Goal: Information Seeking & Learning: Understand process/instructions

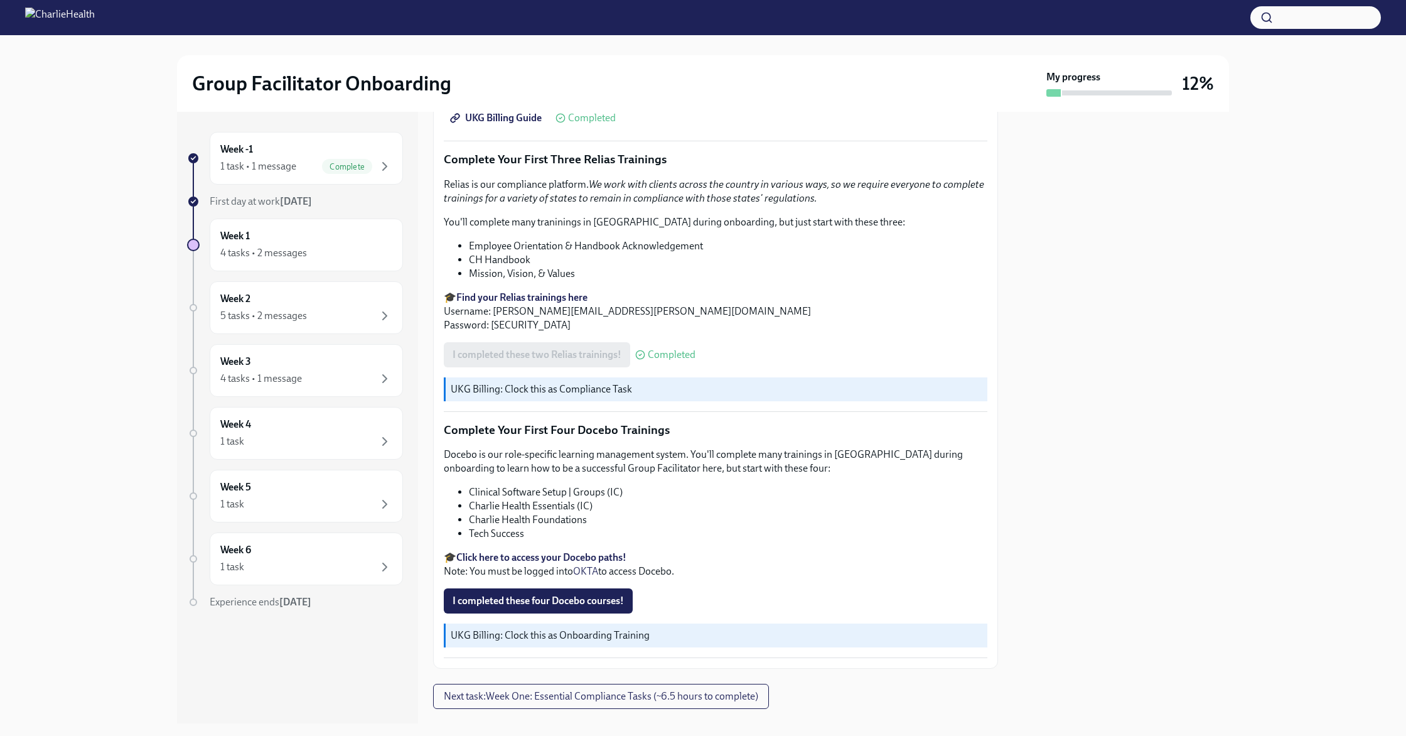
scroll to position [1525, 0]
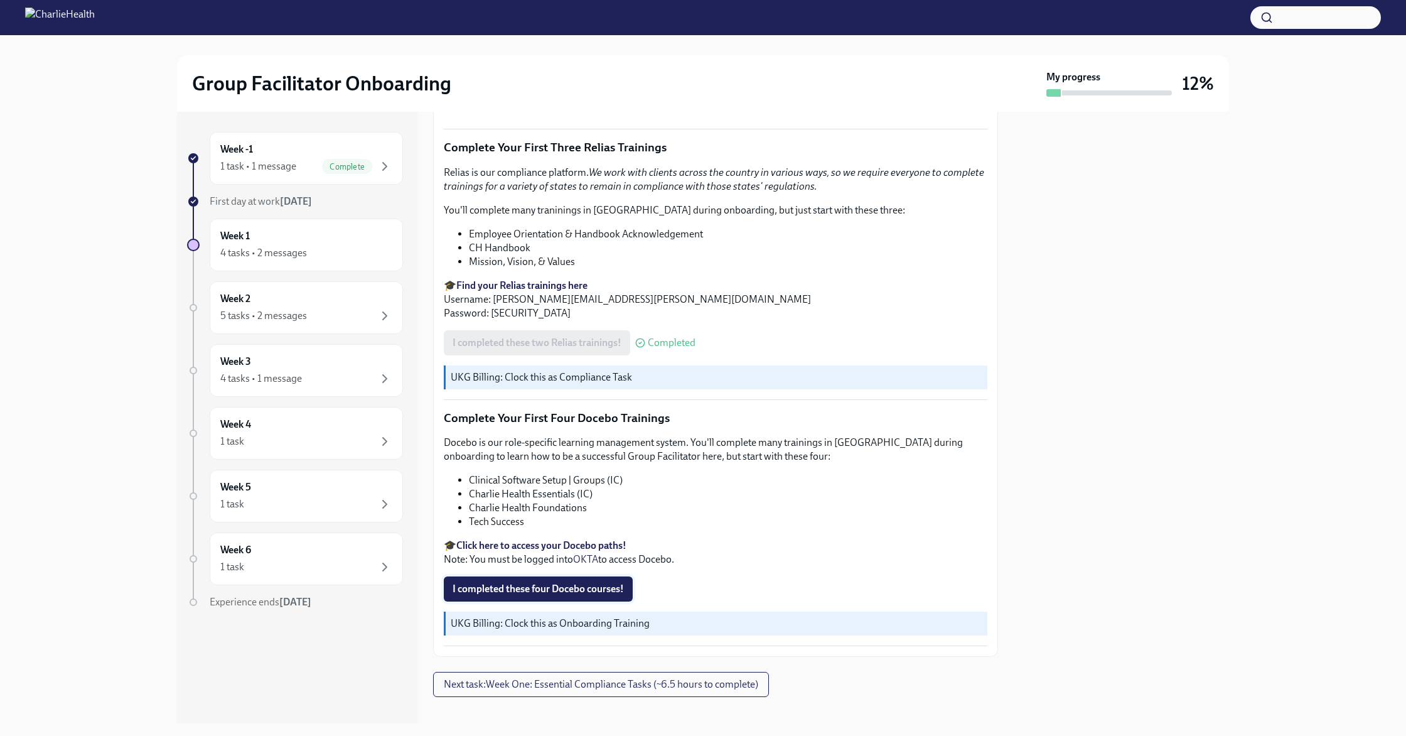
click at [550, 583] on span "I completed these four Docebo courses!" at bounding box center [538, 589] width 171 height 13
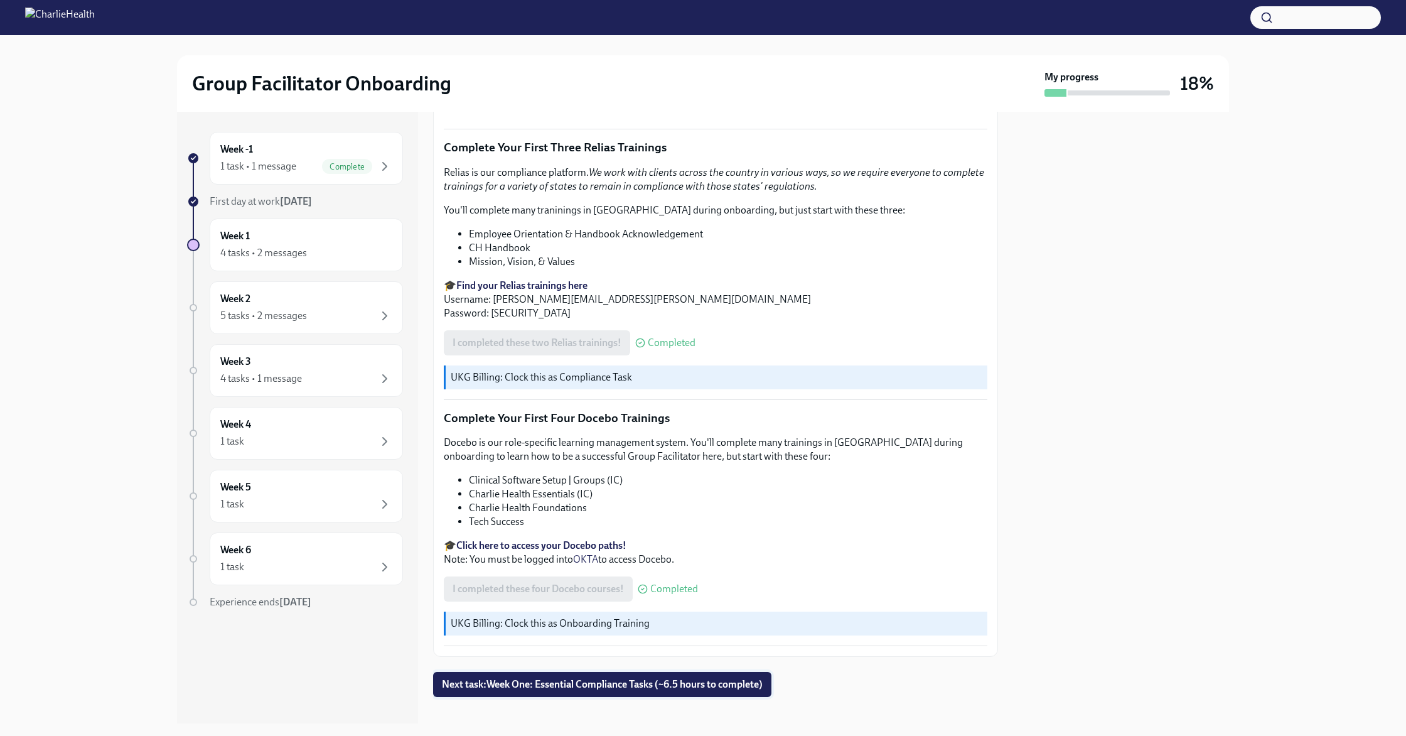
click at [526, 678] on span "Next task : Week One: Essential Compliance Tasks (~6.5 hours to complete)" at bounding box center [602, 684] width 321 height 13
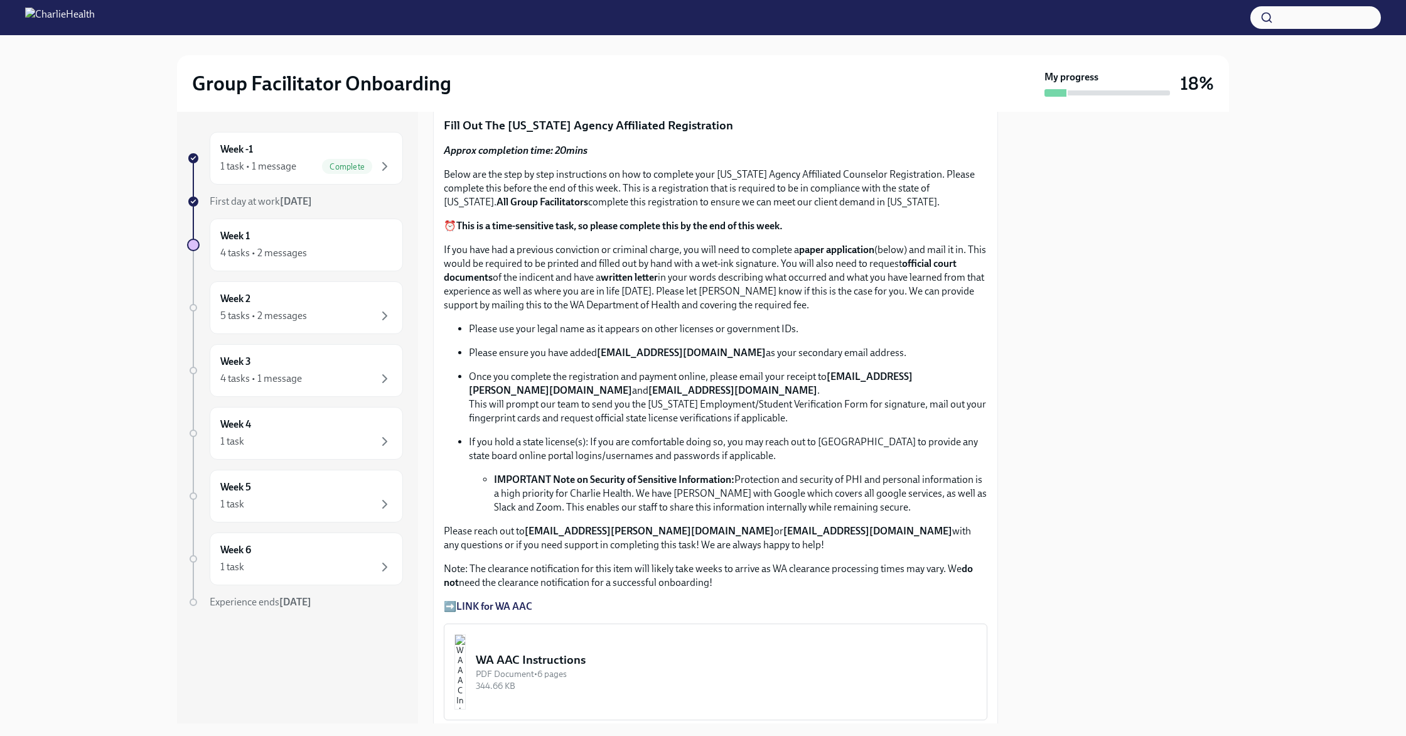
scroll to position [458, 0]
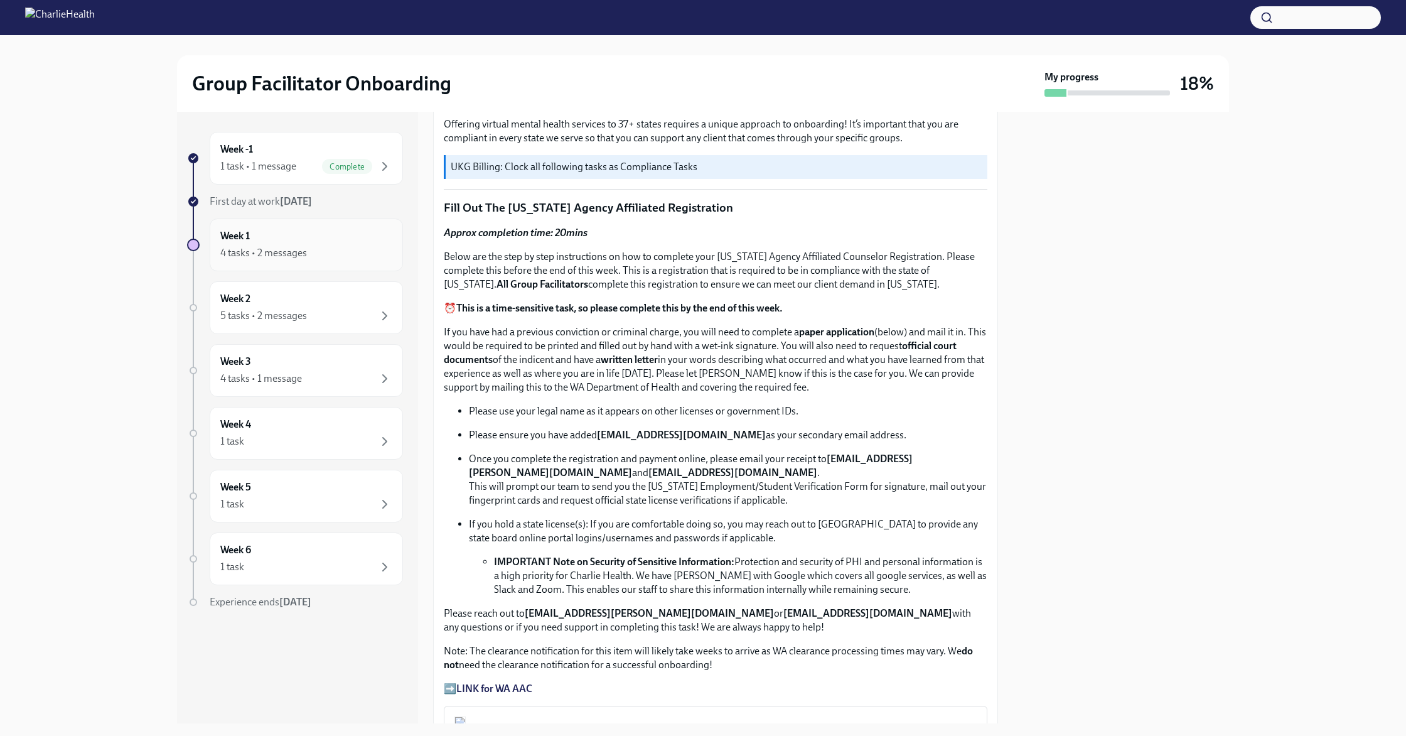
click at [304, 259] on div "4 tasks • 2 messages" at bounding box center [263, 253] width 87 height 14
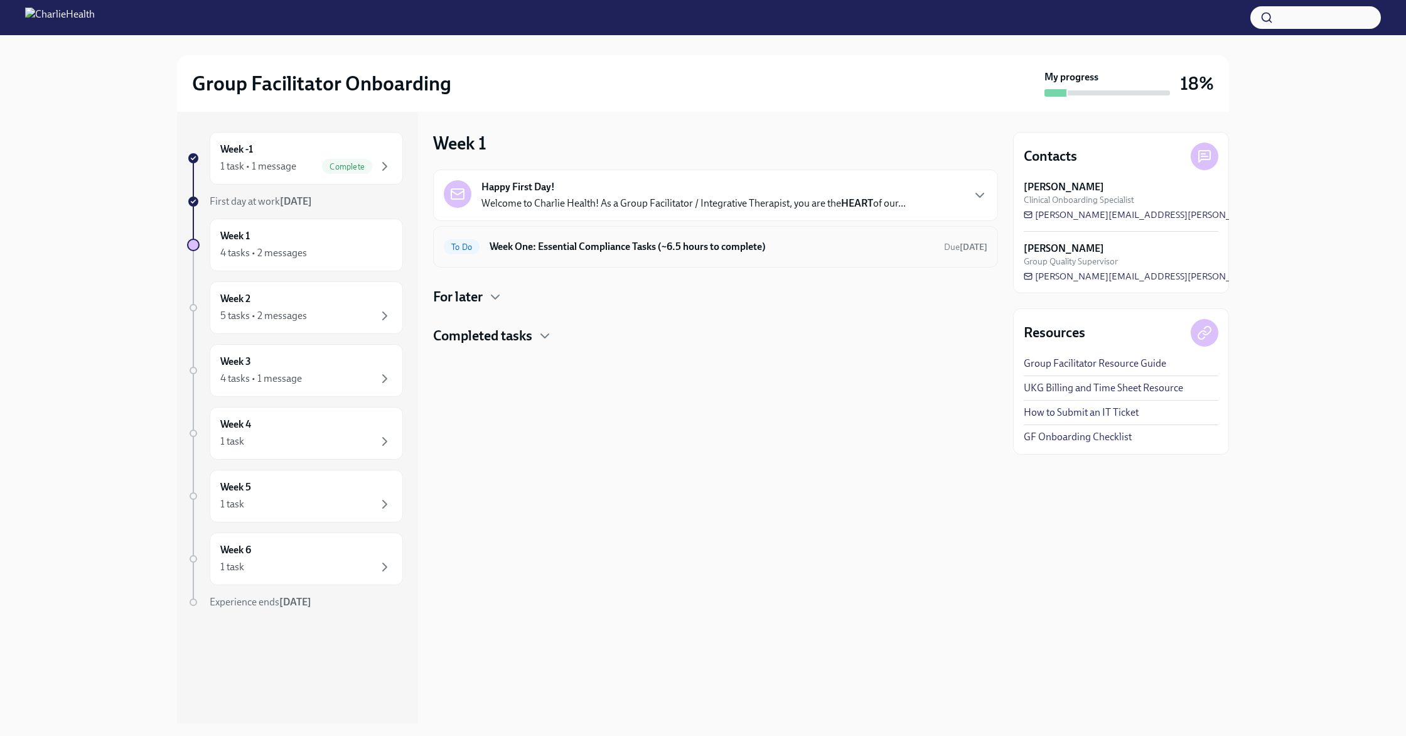
click at [584, 242] on h6 "Week One: Essential Compliance Tasks (~6.5 hours to complete)" at bounding box center [712, 247] width 444 height 14
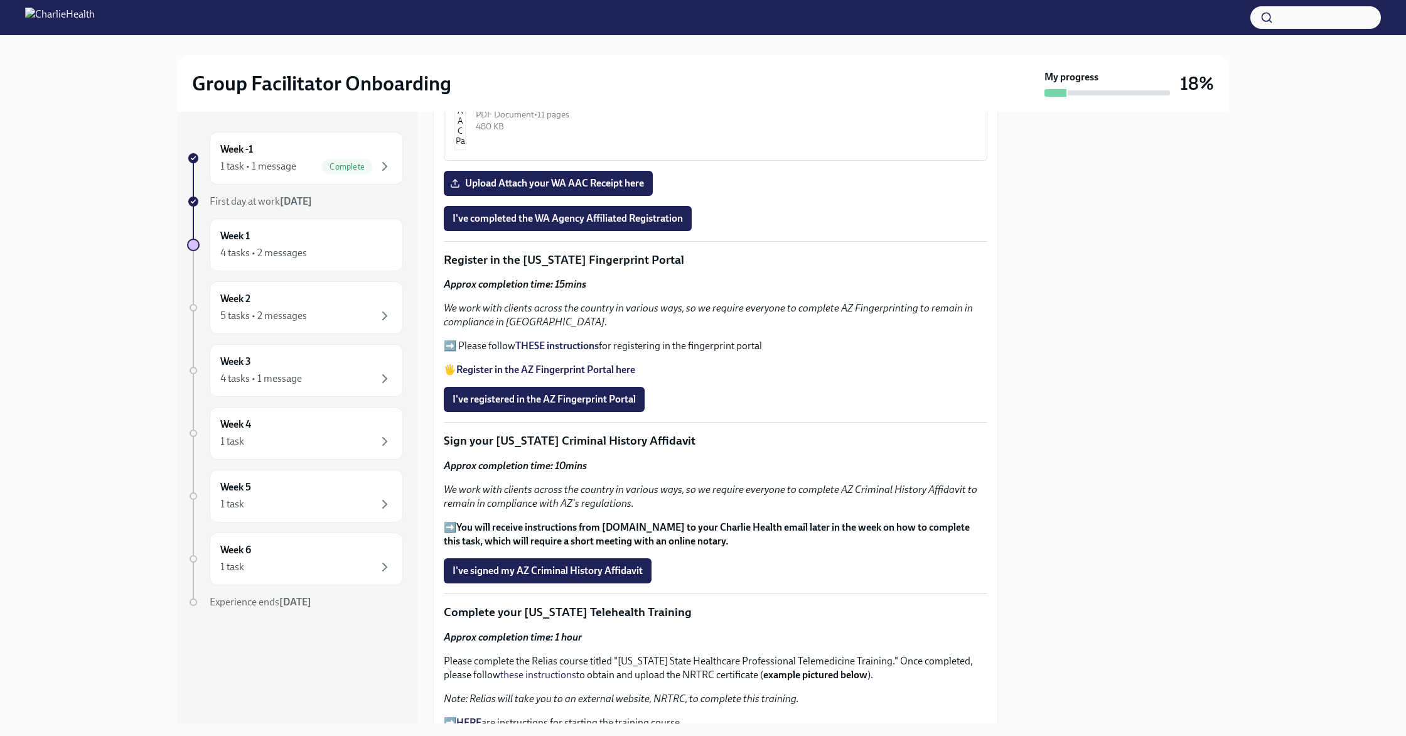
scroll to position [1104, 0]
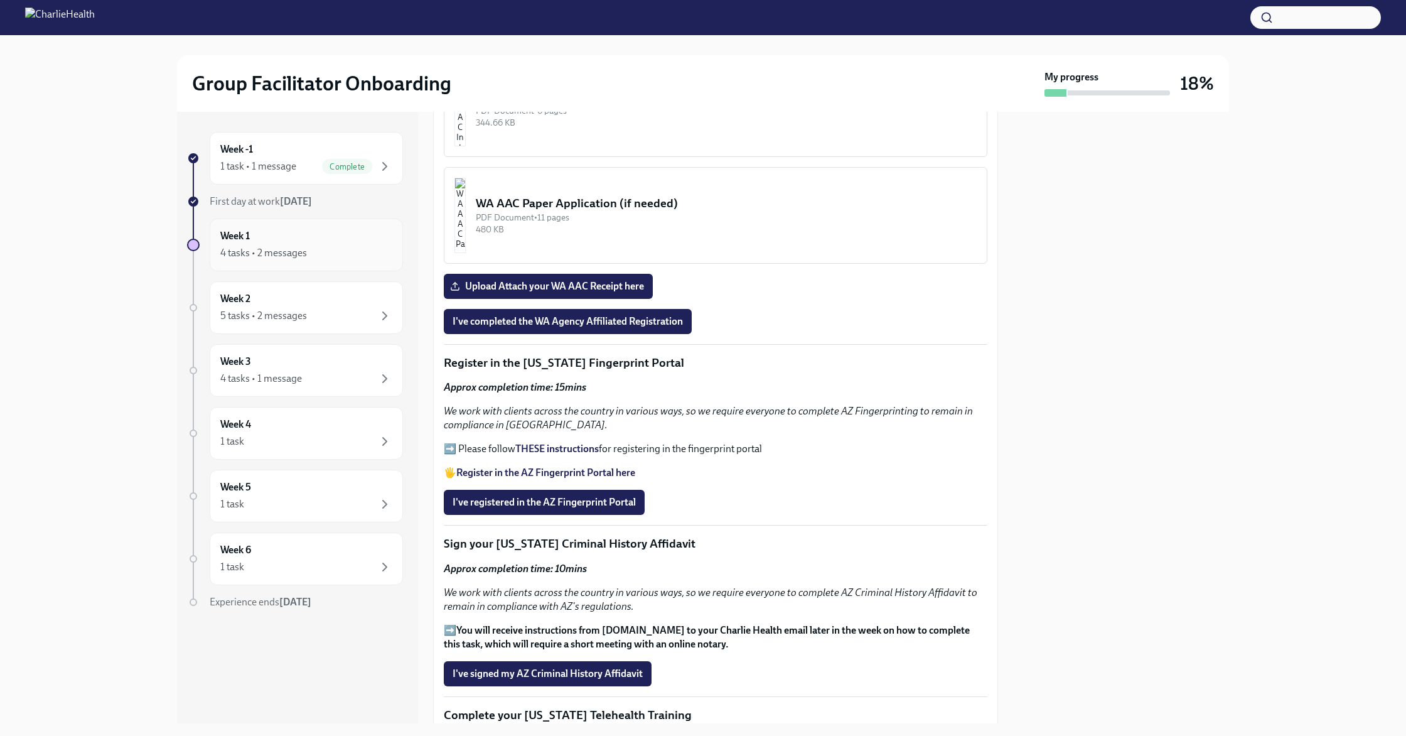
click at [276, 261] on div "Week 1 4 tasks • 2 messages" at bounding box center [306, 244] width 193 height 53
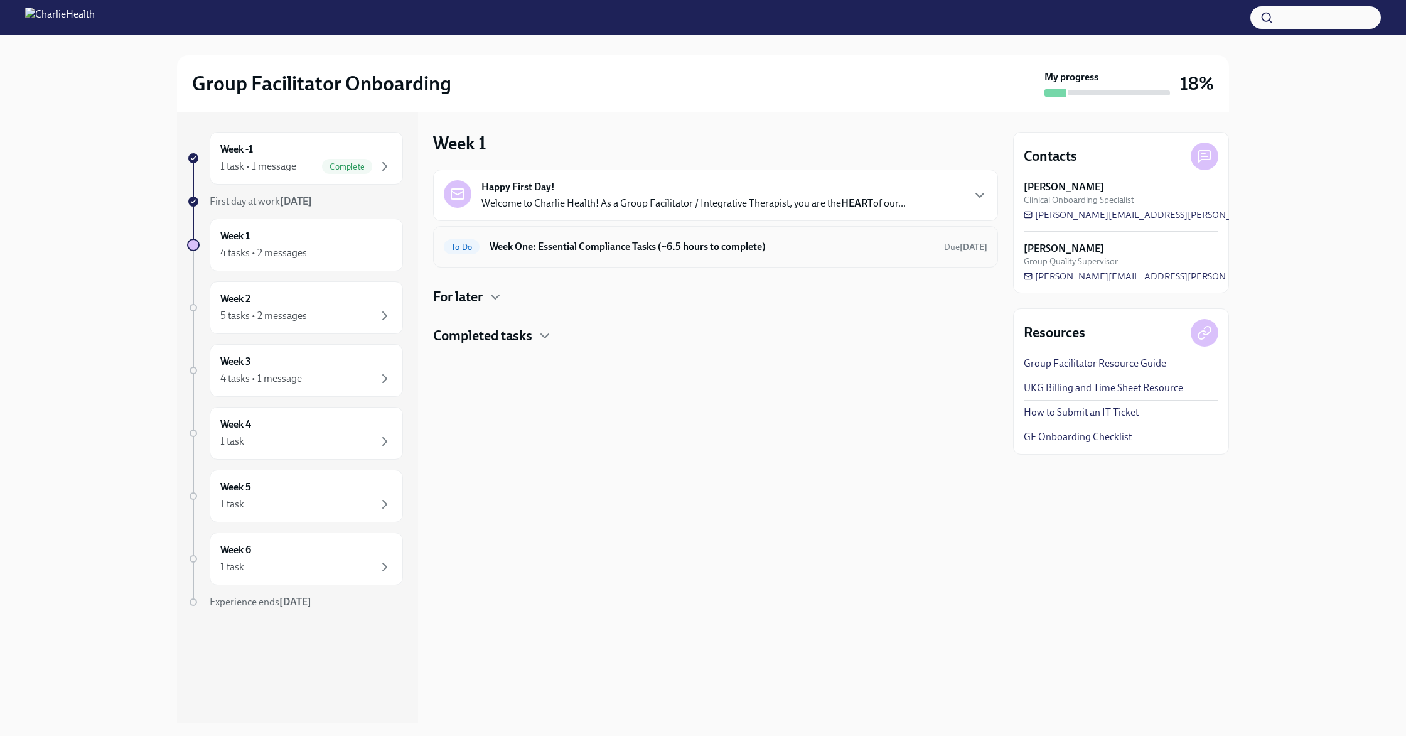
click at [816, 243] on h6 "Week One: Essential Compliance Tasks (~6.5 hours to complete)" at bounding box center [712, 247] width 444 height 14
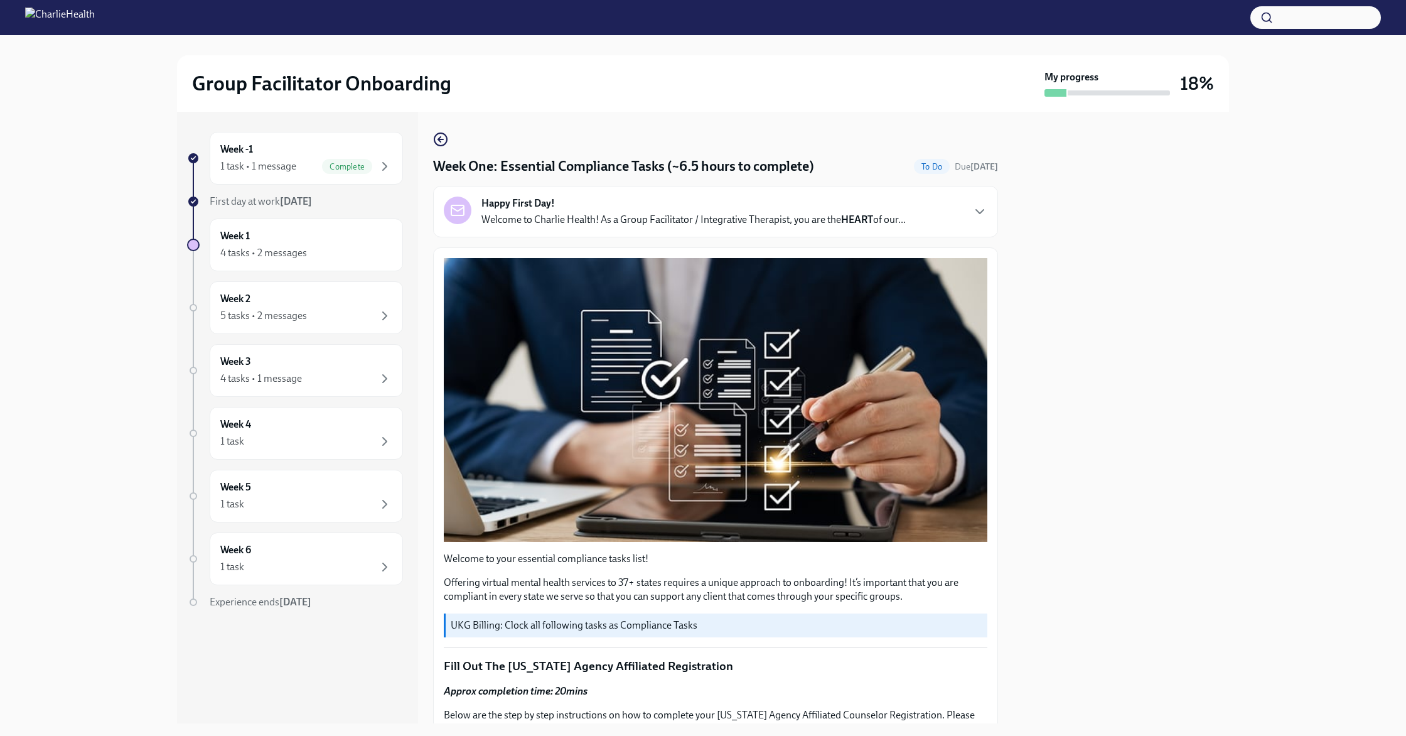
click at [729, 230] on div "Happy First Day! Welcome to Charlie Health! As a Group Facilitator / Integrativ…" at bounding box center [715, 211] width 565 height 51
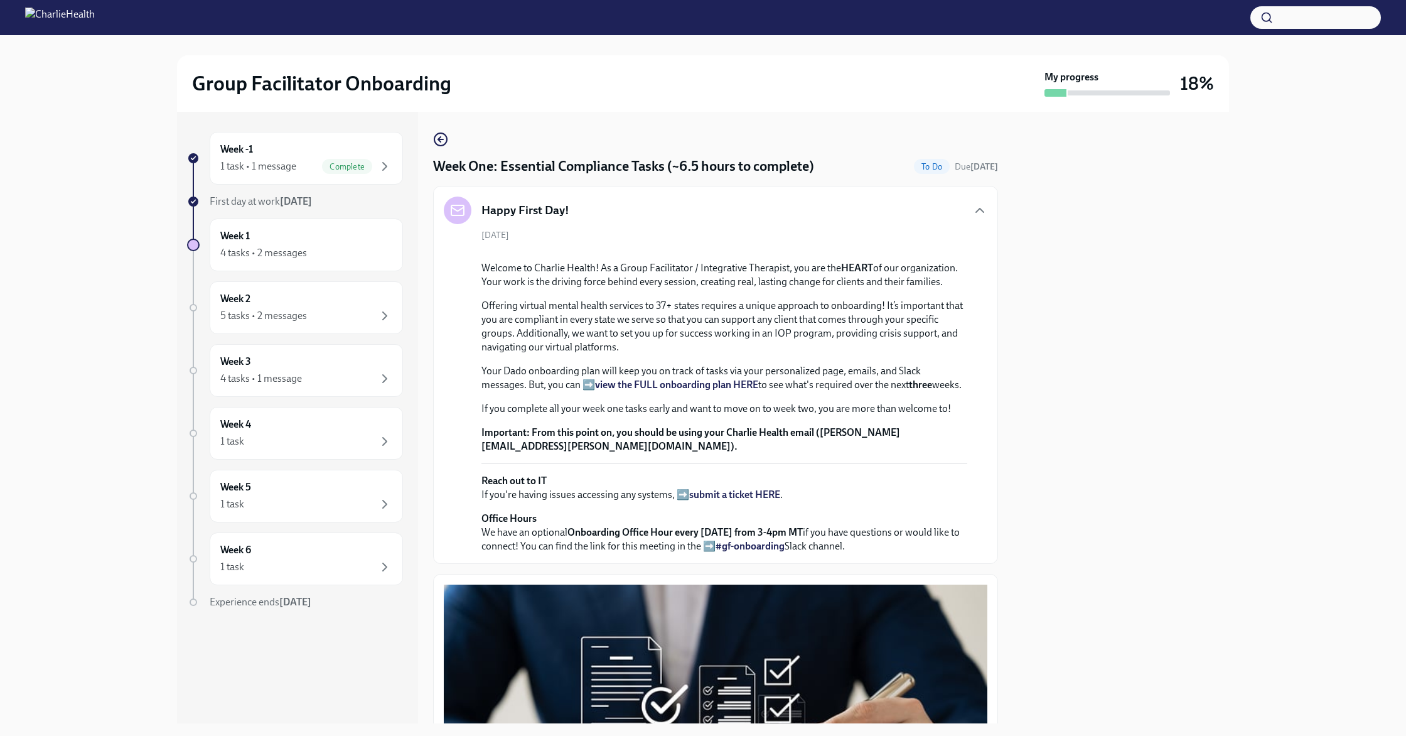
click at [591, 213] on div "Happy First Day!" at bounding box center [716, 211] width 544 height 28
click at [643, 213] on div "Happy First Day!" at bounding box center [716, 211] width 544 height 28
click at [984, 210] on icon "button" at bounding box center [979, 210] width 15 height 15
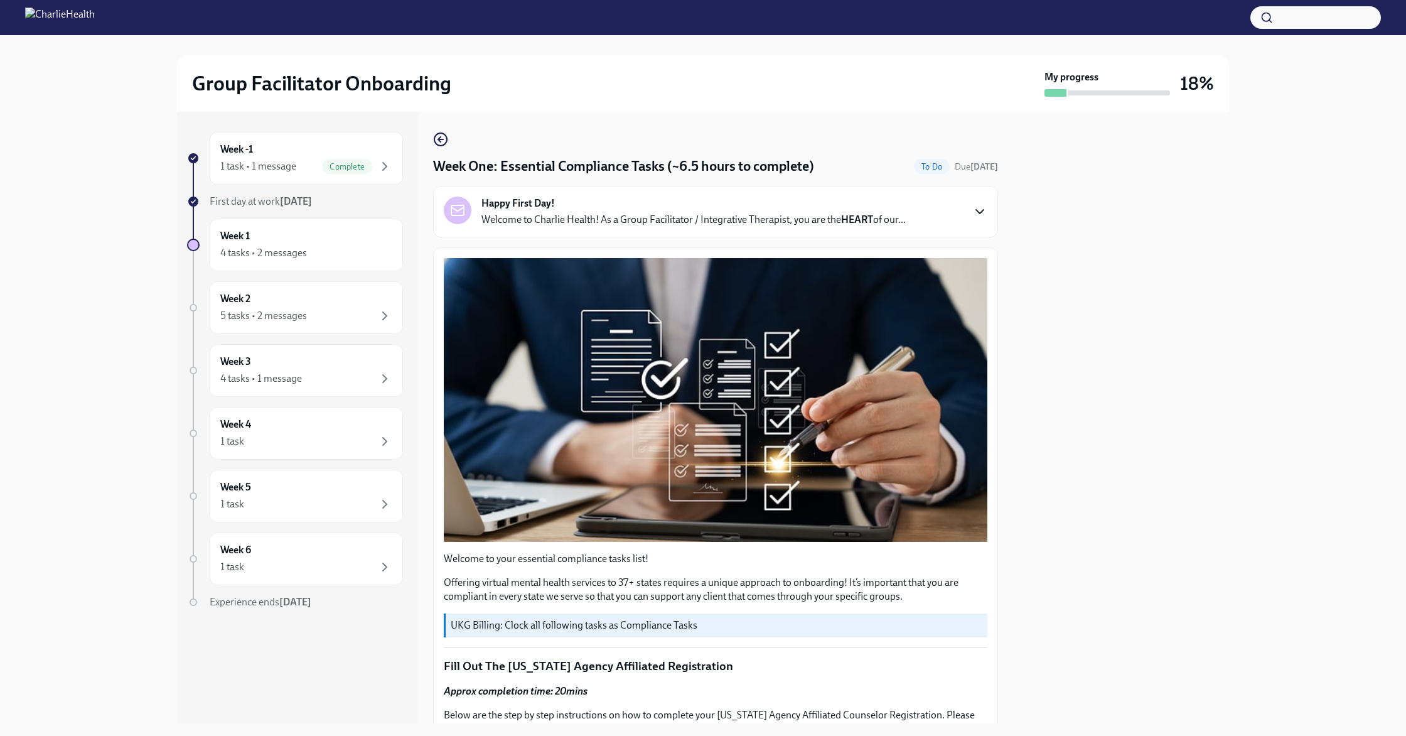
click at [983, 209] on icon "button" at bounding box center [979, 211] width 15 height 15
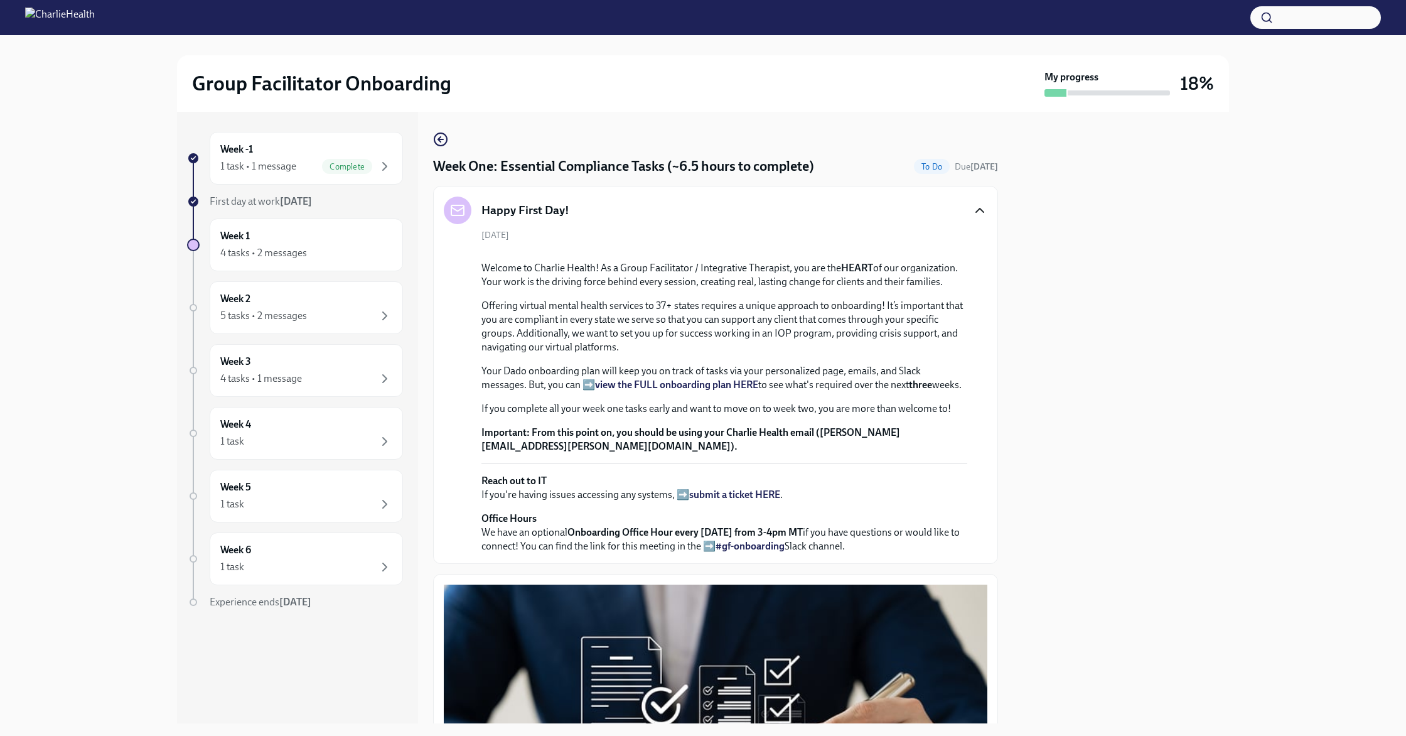
click at [982, 207] on icon "button" at bounding box center [979, 210] width 15 height 15
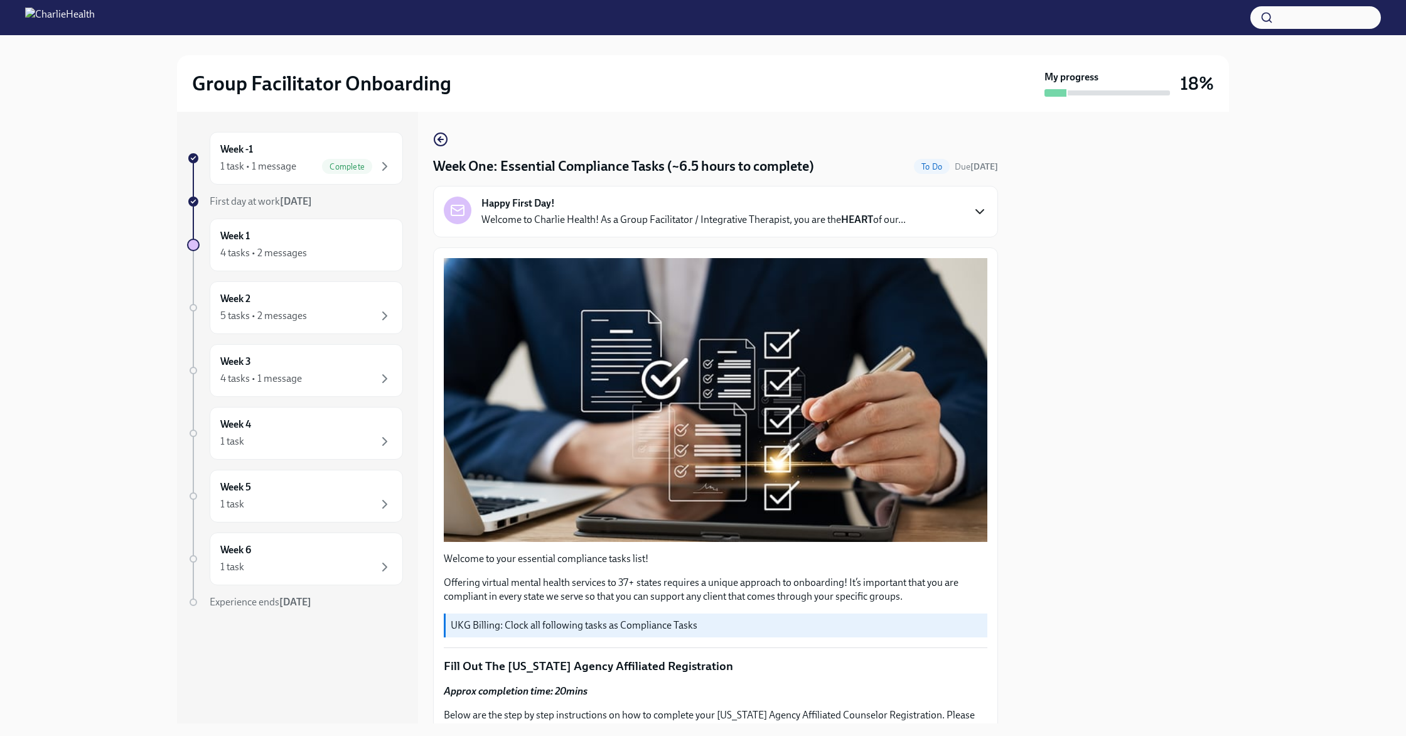
scroll to position [30, 0]
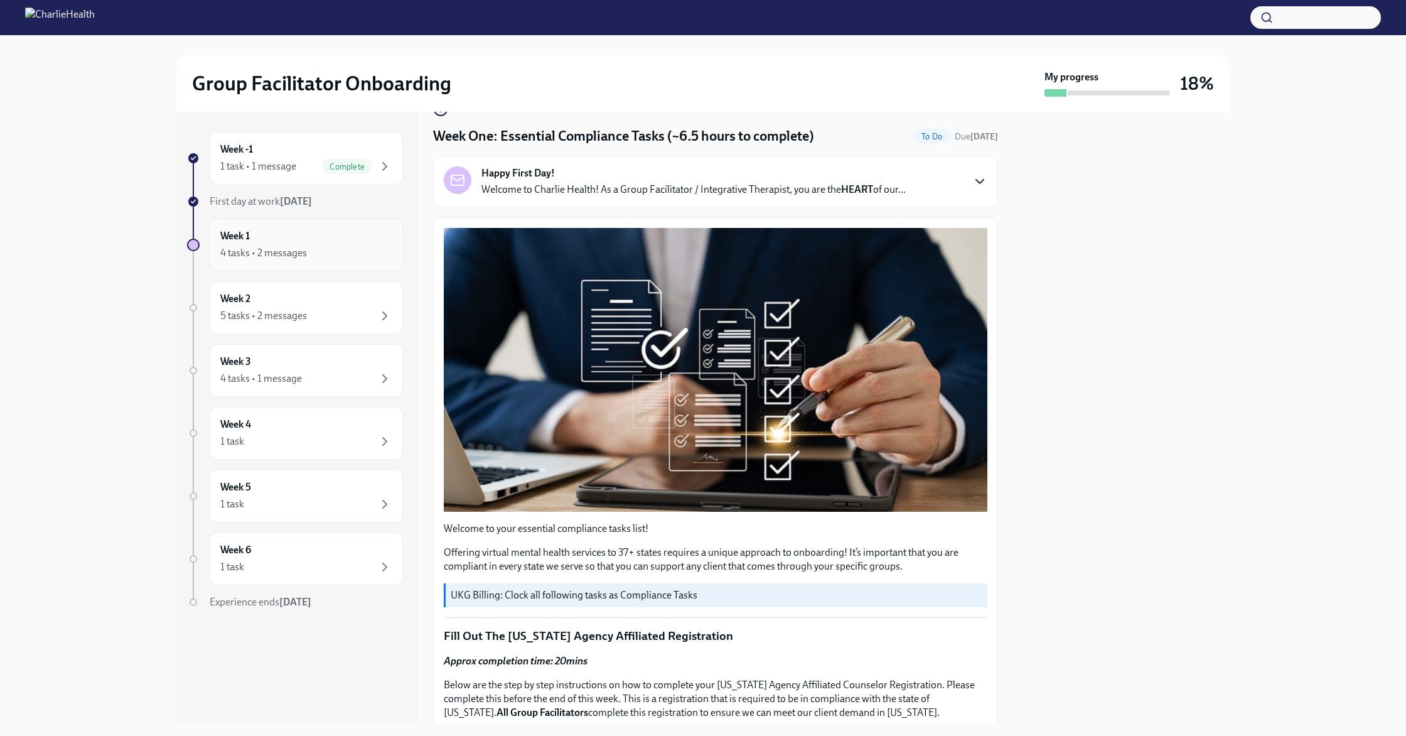
click at [248, 250] on div "4 tasks • 2 messages" at bounding box center [263, 253] width 87 height 14
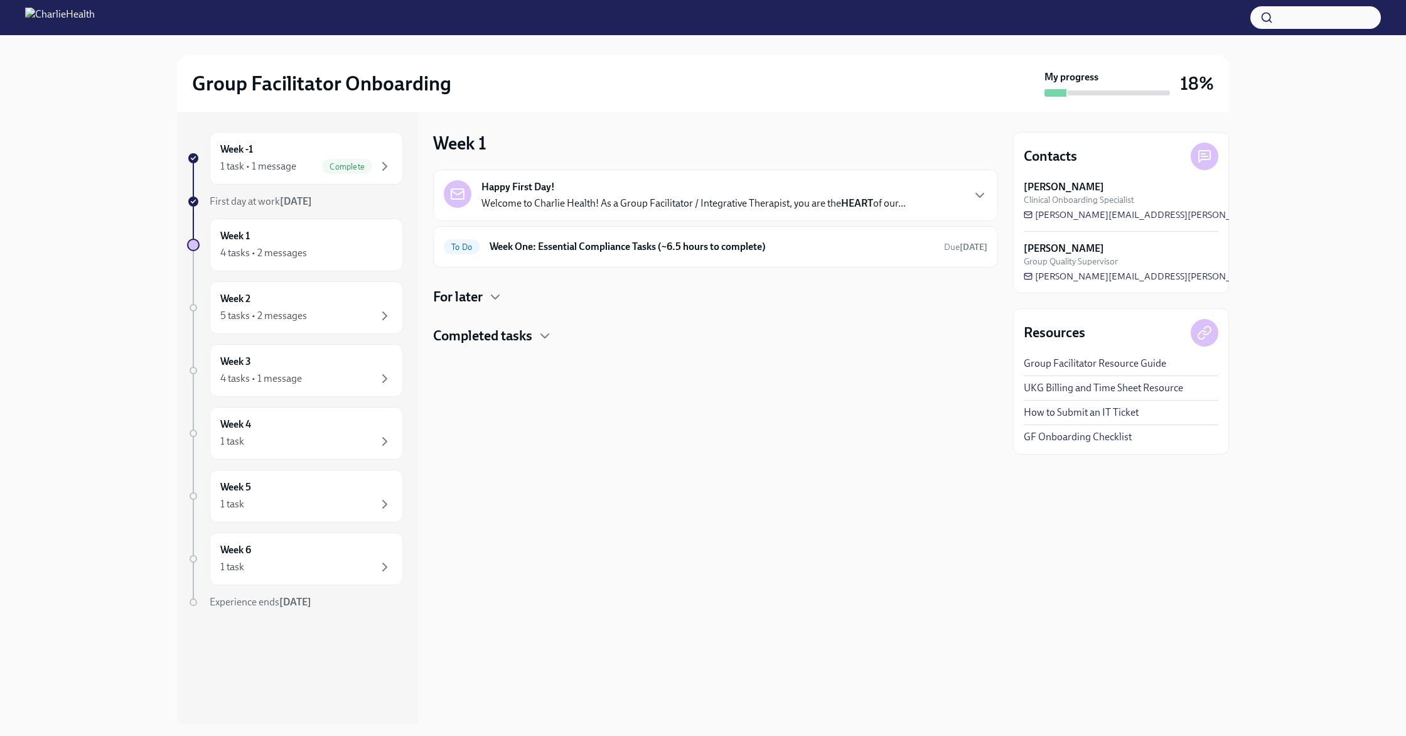
click at [460, 291] on h4 "For later" at bounding box center [458, 297] width 50 height 19
click at [463, 289] on h4 "For later" at bounding box center [458, 297] width 50 height 19
click at [513, 333] on h4 "Completed tasks" at bounding box center [482, 335] width 99 height 19
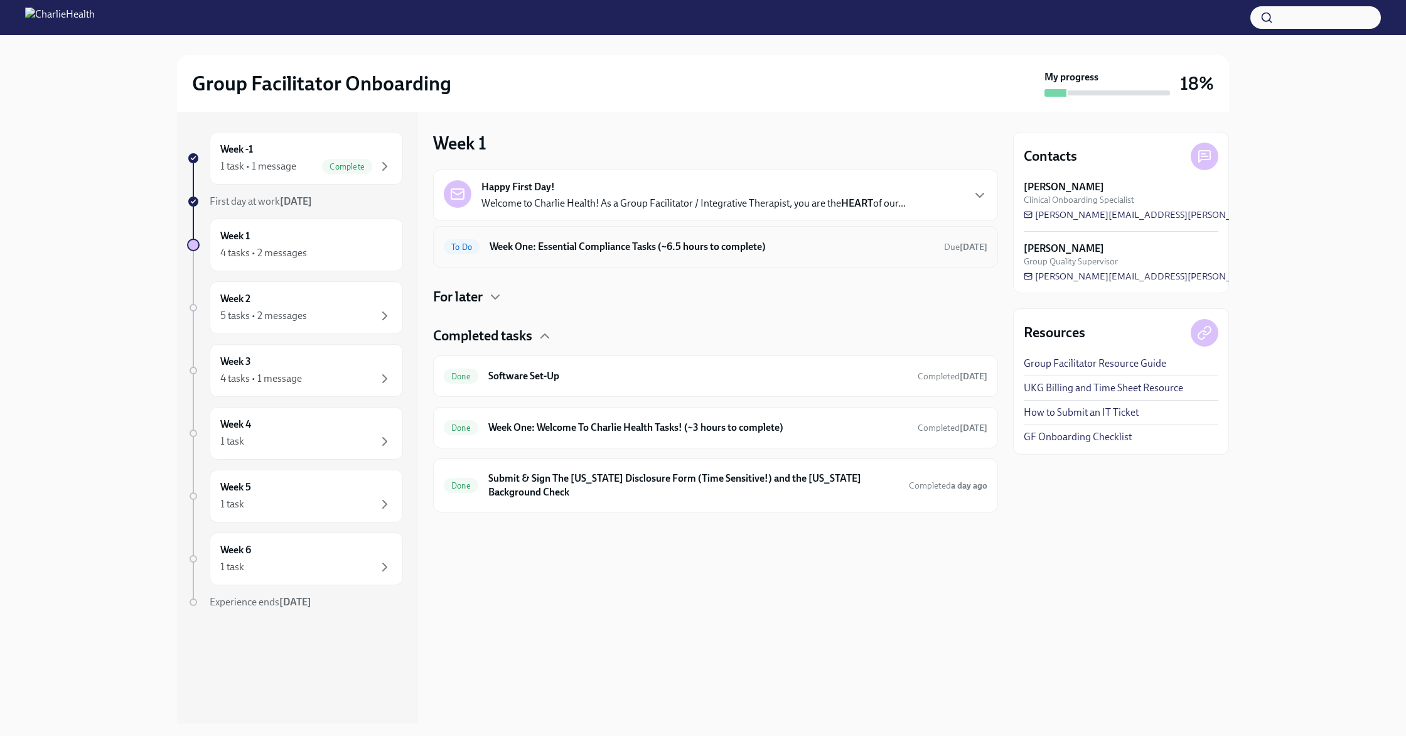
click at [581, 249] on h6 "Week One: Essential Compliance Tasks (~6.5 hours to complete)" at bounding box center [712, 247] width 444 height 14
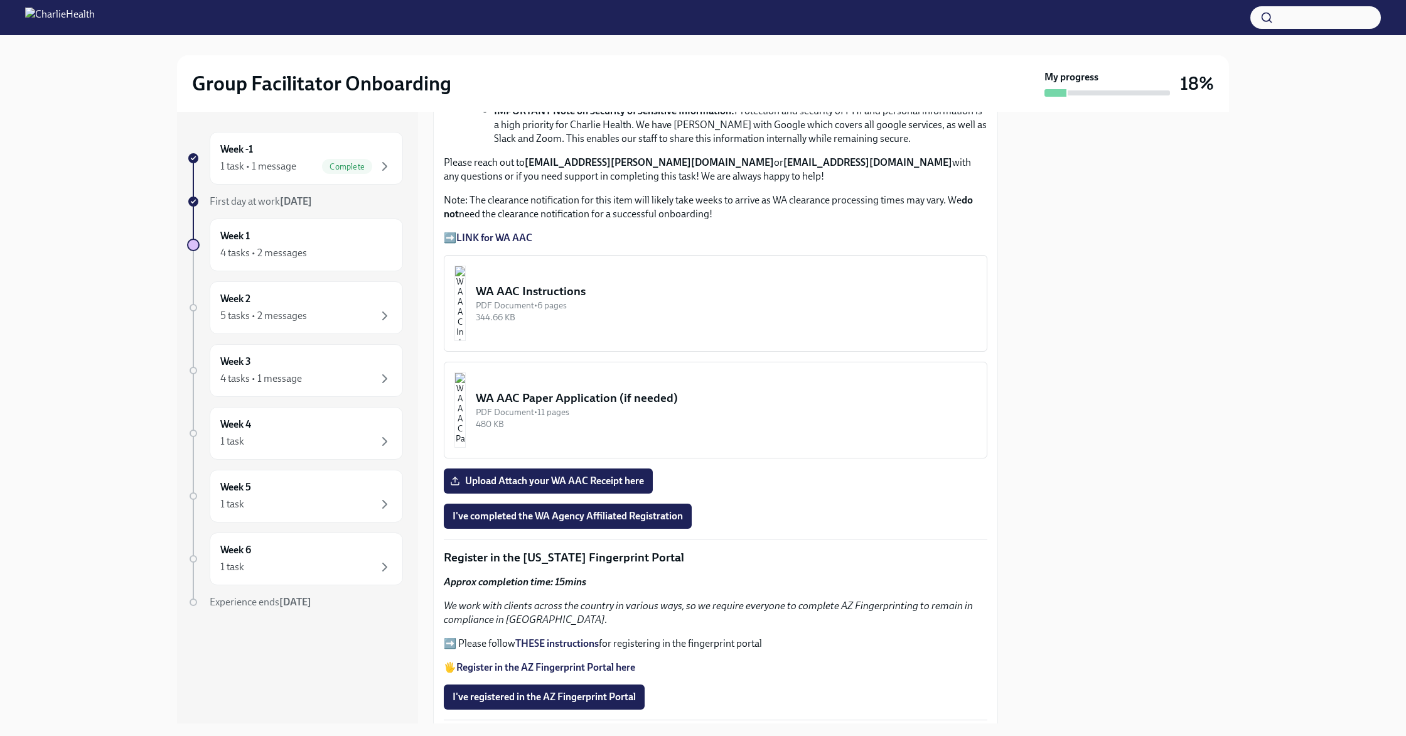
scroll to position [817, 0]
